Goal: Task Accomplishment & Management: Complete application form

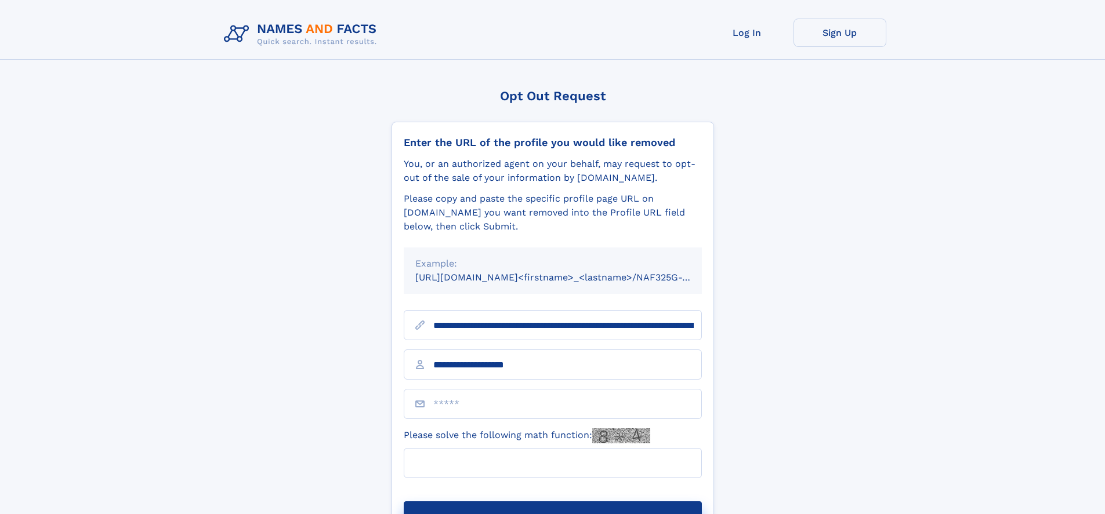
type input "**********"
type input "**"
click at [552, 502] on button "Submit Opt Out Request" at bounding box center [553, 520] width 298 height 37
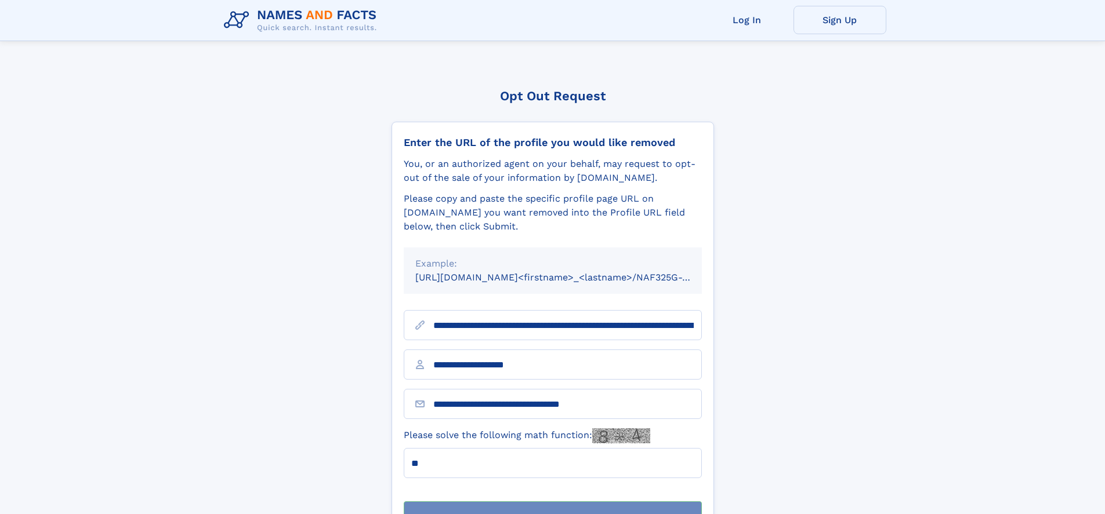
scroll to position [37, 0]
